Goal: Task Accomplishment & Management: Manage account settings

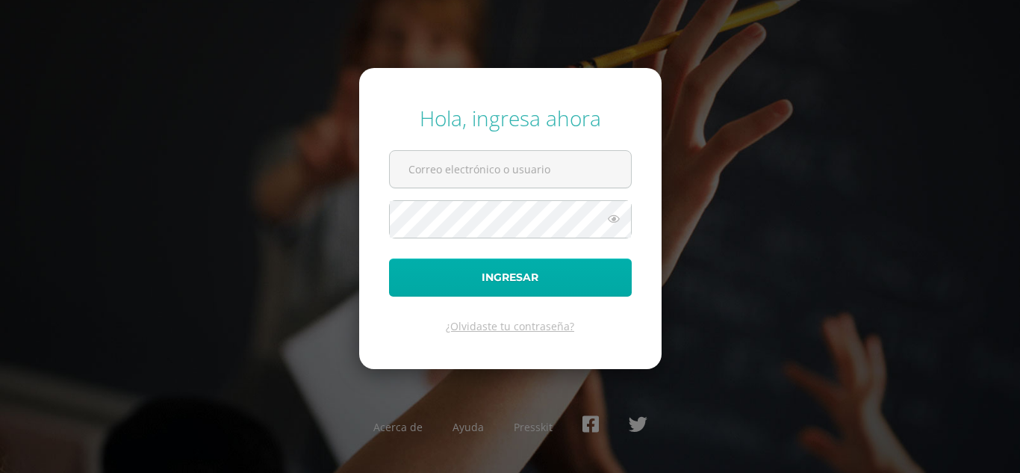
type input "y_mayen@donbosco.edu.gt"
click at [544, 268] on button "Ingresar" at bounding box center [510, 277] width 243 height 38
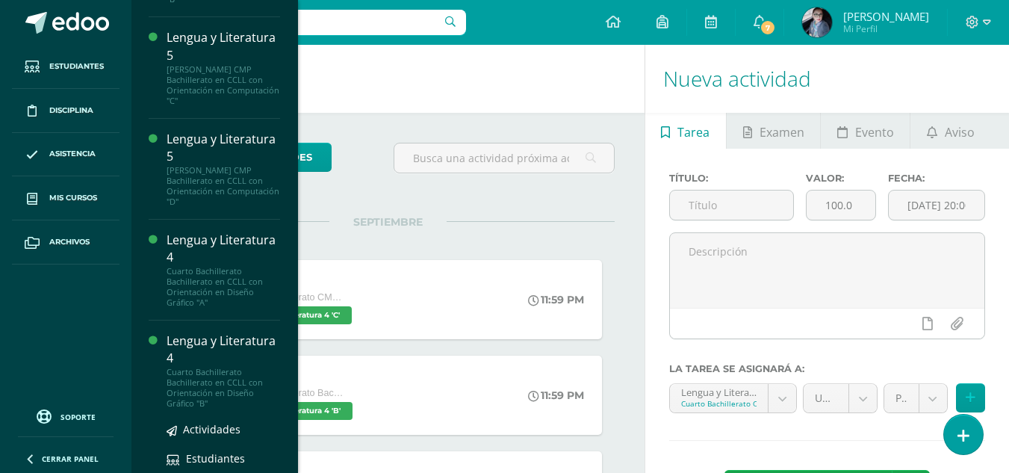
scroll to position [688, 0]
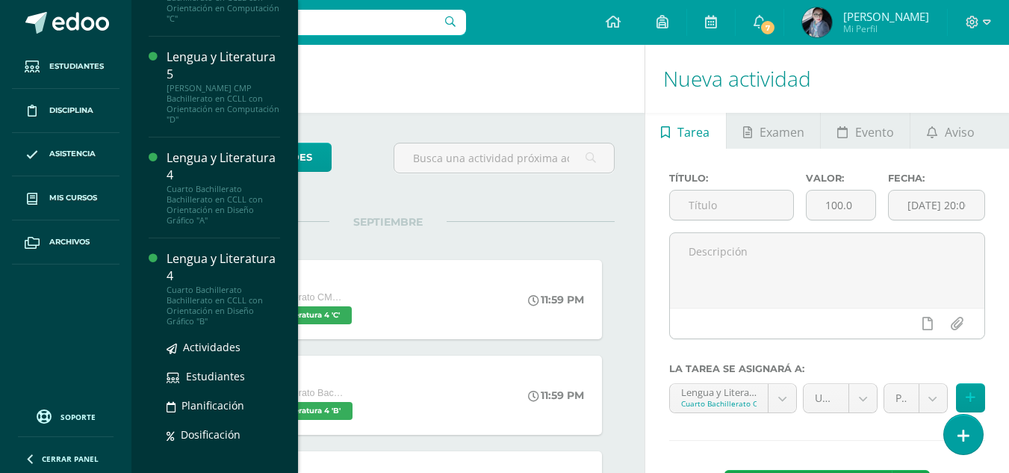
click at [219, 279] on div "Lengua y Literatura 4" at bounding box center [224, 267] width 114 height 34
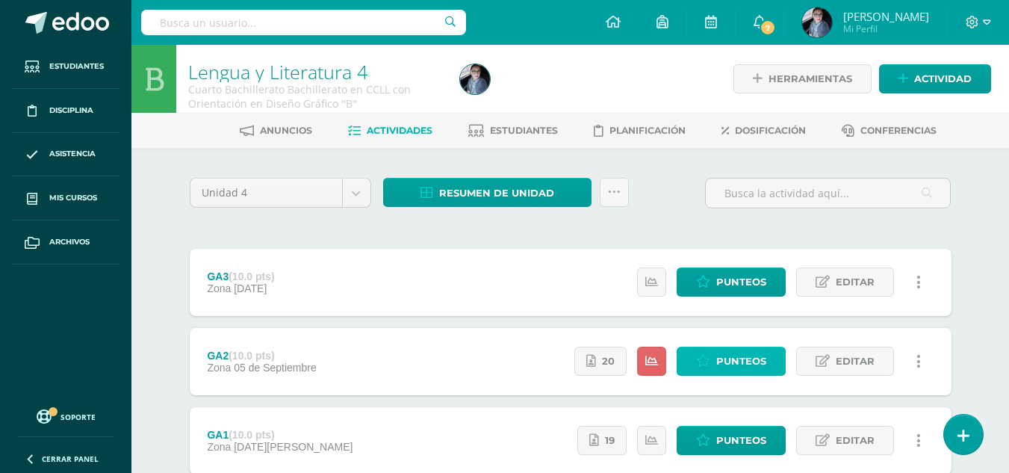
click at [735, 366] on span "Punteos" at bounding box center [741, 361] width 50 height 28
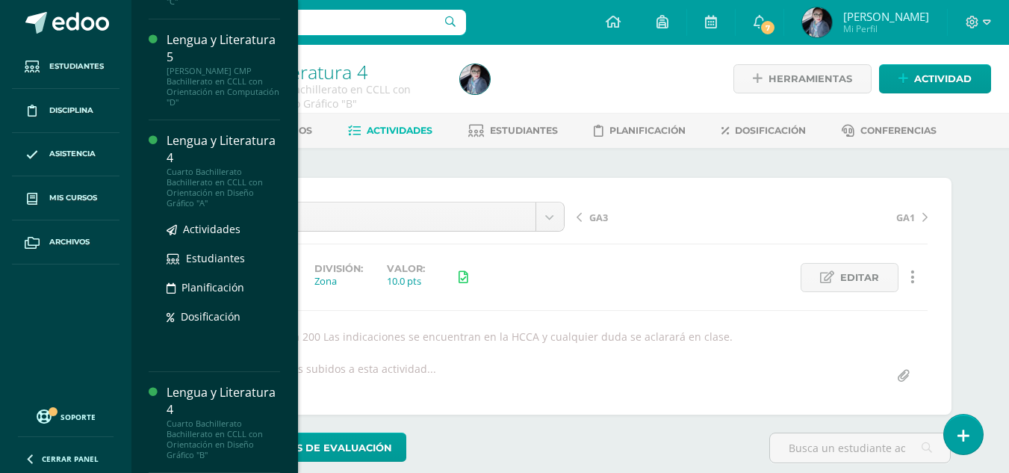
scroll to position [554, 0]
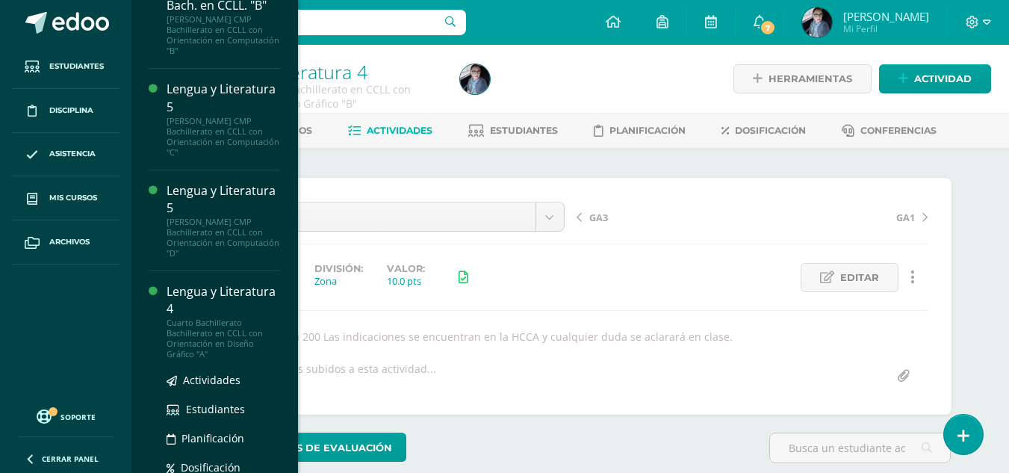
click at [202, 292] on div "Lengua y Literatura 4" at bounding box center [224, 300] width 114 height 34
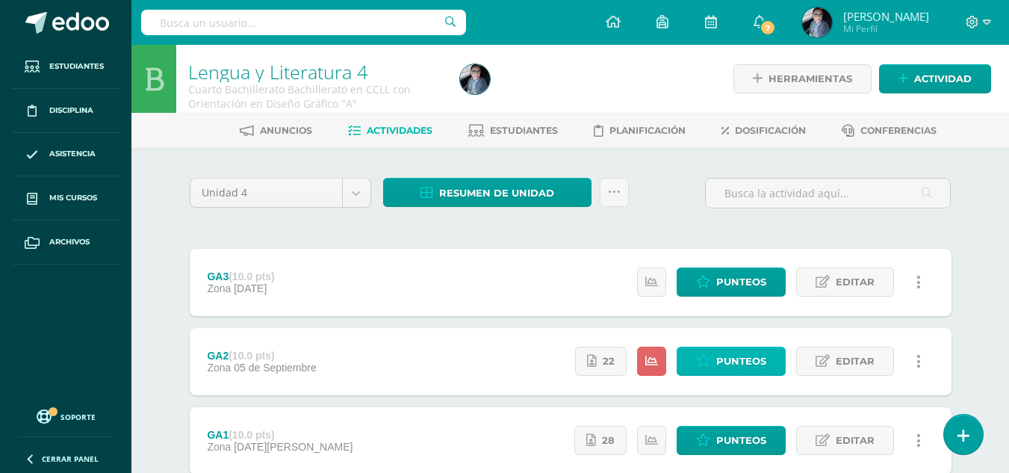
click at [713, 368] on link "Punteos" at bounding box center [731, 361] width 109 height 29
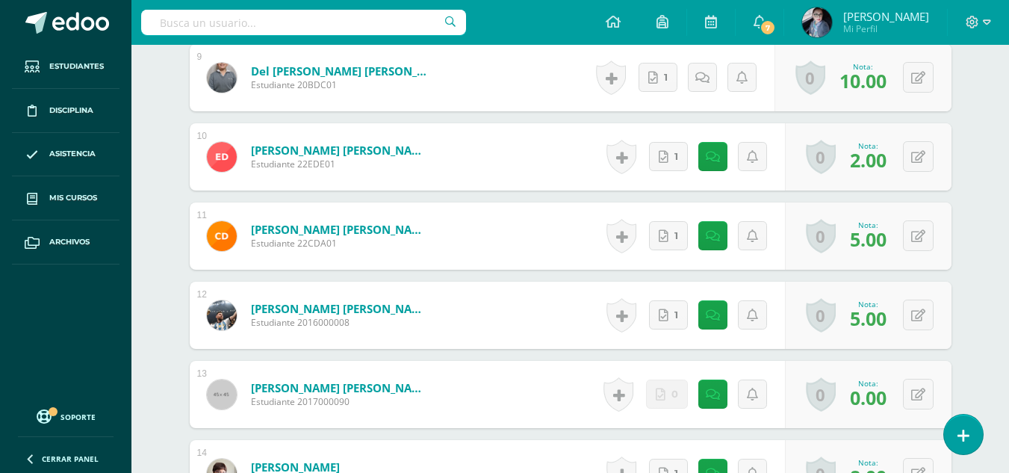
scroll to position [1123, 0]
click at [707, 240] on icon at bounding box center [713, 235] width 14 height 13
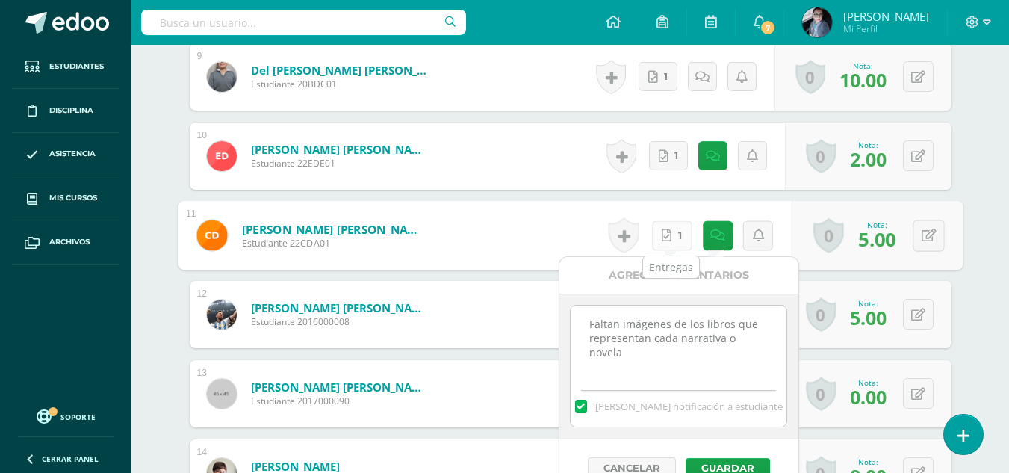
click at [662, 240] on icon at bounding box center [667, 235] width 10 height 13
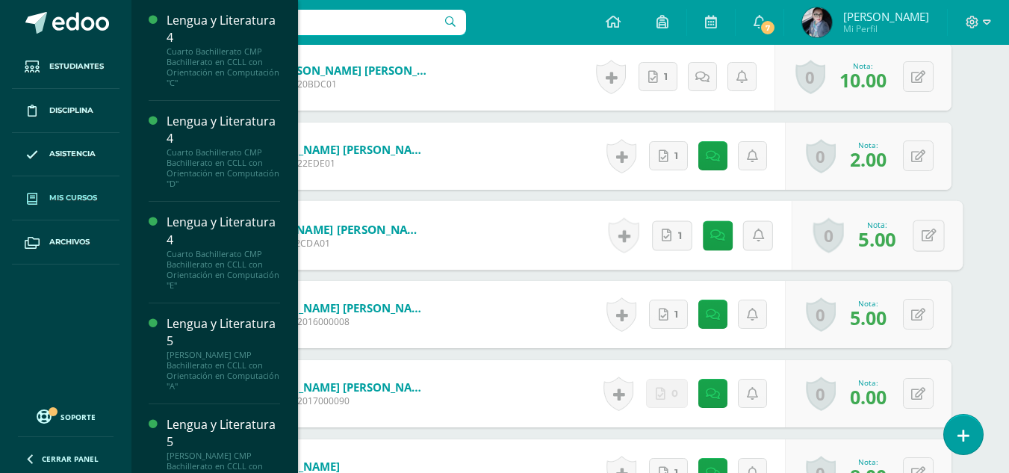
click at [95, 199] on span "Mis cursos" at bounding box center [73, 198] width 48 height 12
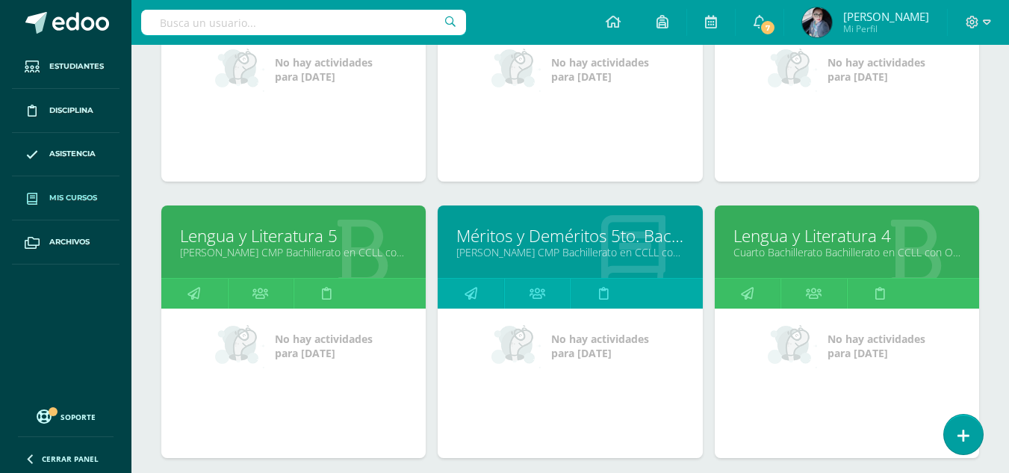
scroll to position [728, 0]
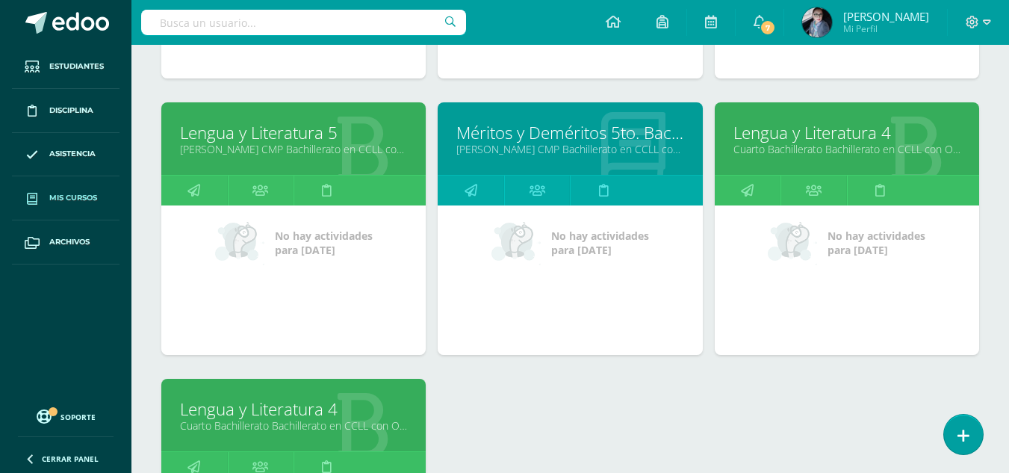
click at [810, 136] on link "Lengua y Literatura 4" at bounding box center [847, 132] width 227 height 23
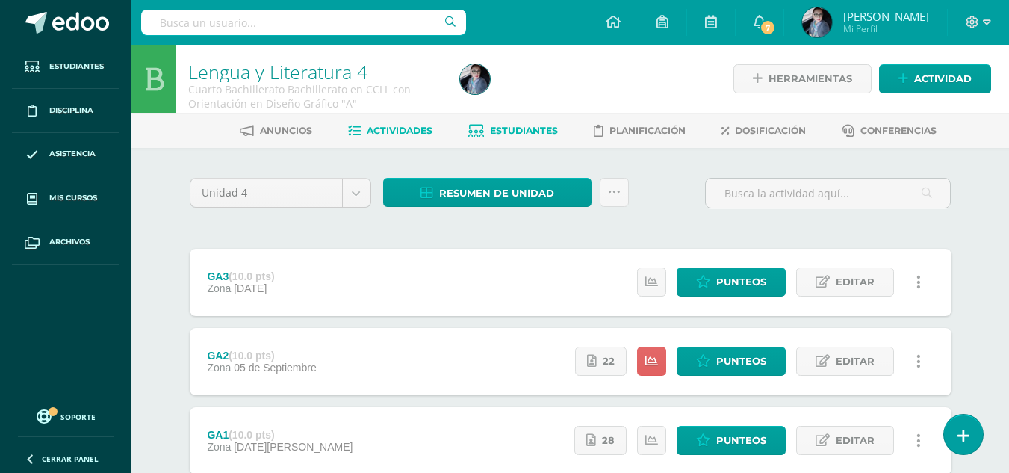
click at [512, 131] on span "Estudiantes" at bounding box center [524, 130] width 68 height 11
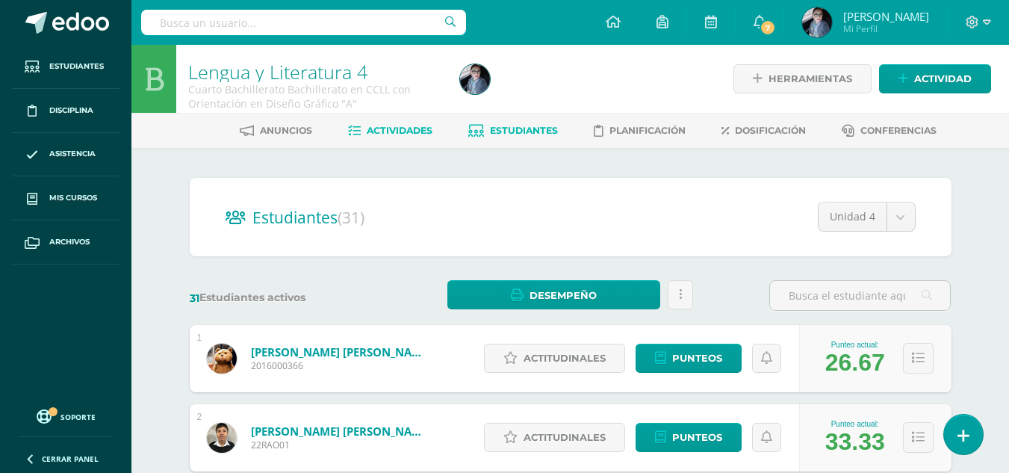
click at [353, 131] on icon at bounding box center [354, 131] width 13 height 13
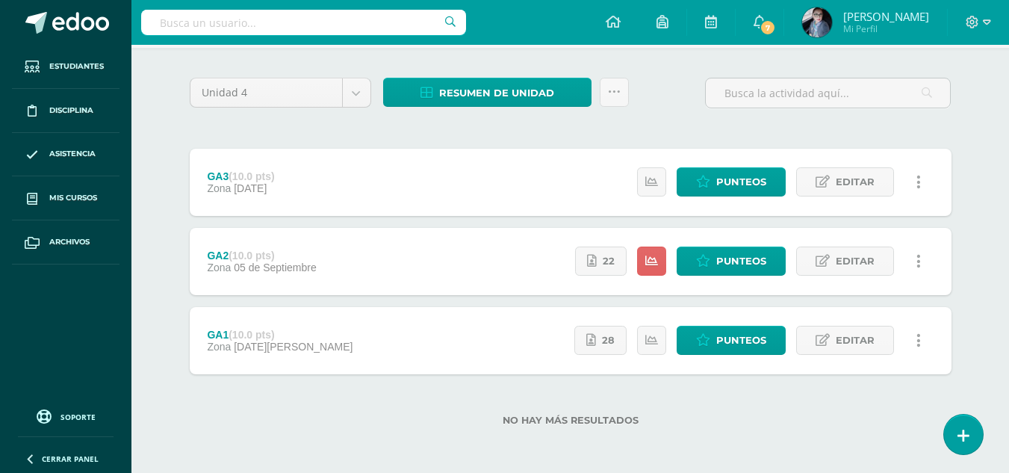
scroll to position [101, 0]
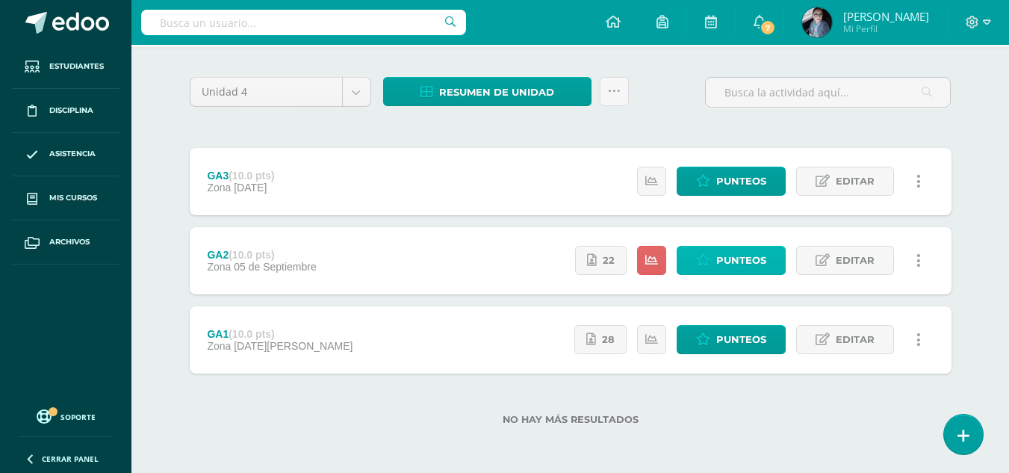
click at [731, 269] on span "Punteos" at bounding box center [741, 260] width 50 height 28
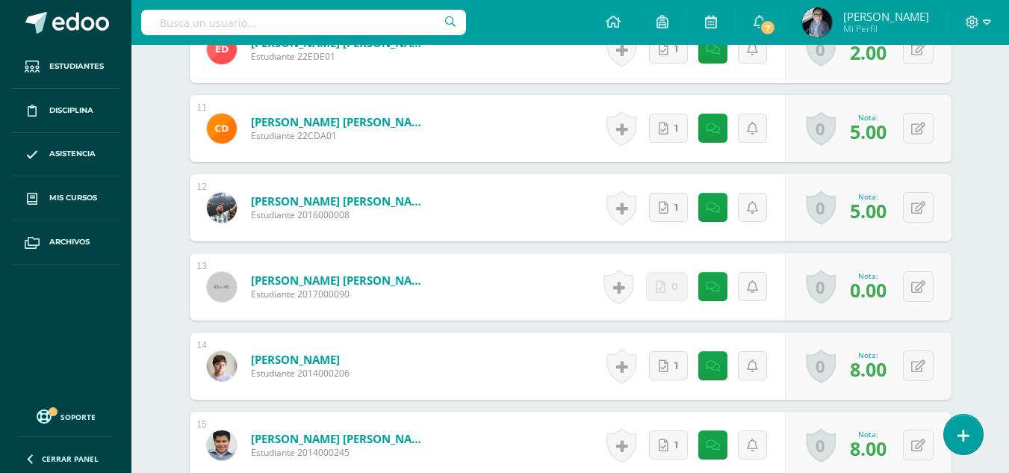
scroll to position [1231, 0]
click at [708, 370] on link at bounding box center [712, 364] width 29 height 29
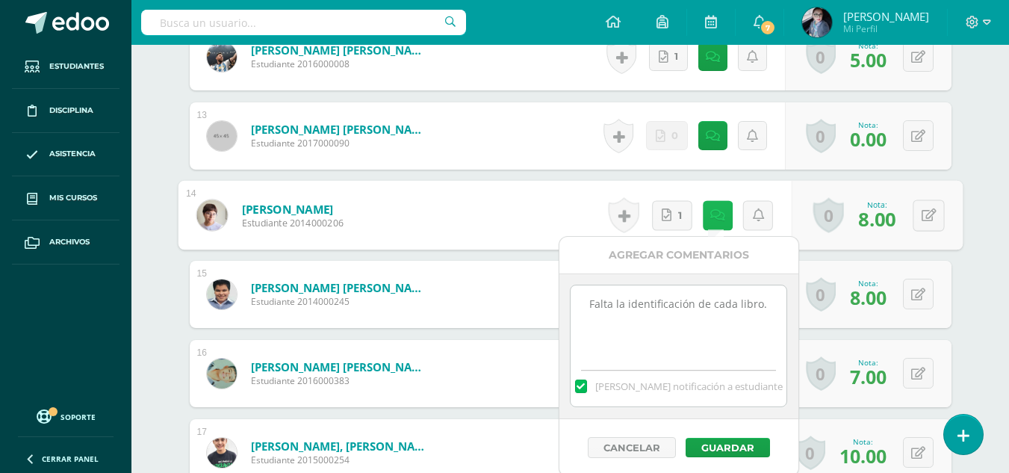
scroll to position [1382, 0]
click at [934, 211] on icon at bounding box center [928, 214] width 15 height 13
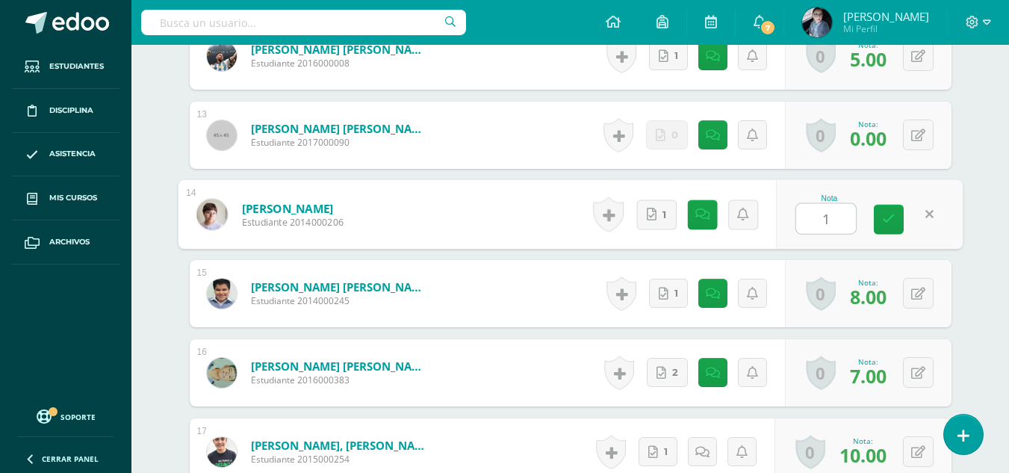
type input "10"
click at [901, 221] on link at bounding box center [889, 220] width 30 height 30
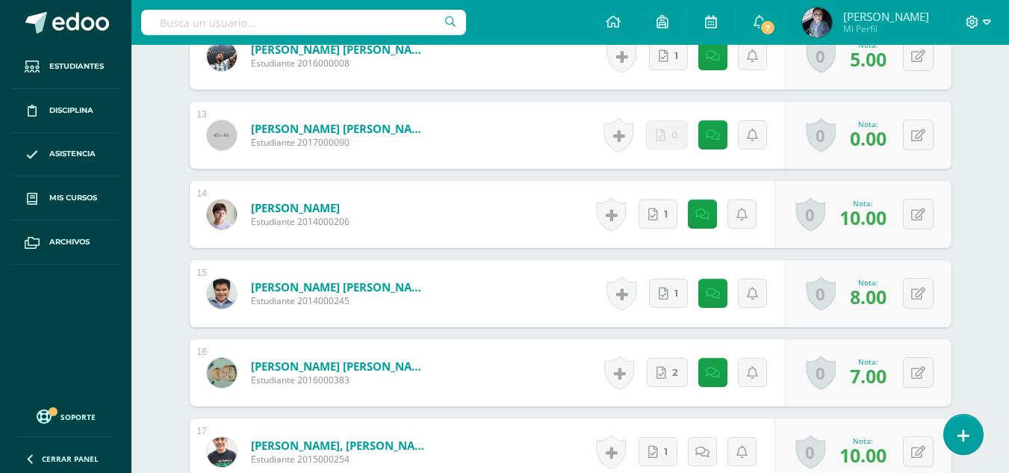
click at [987, 25] on icon at bounding box center [987, 21] width 8 height 5
click at [915, 105] on span "Cerrar sesión" at bounding box center [940, 102] width 67 height 14
